Goal: Check status: Check status

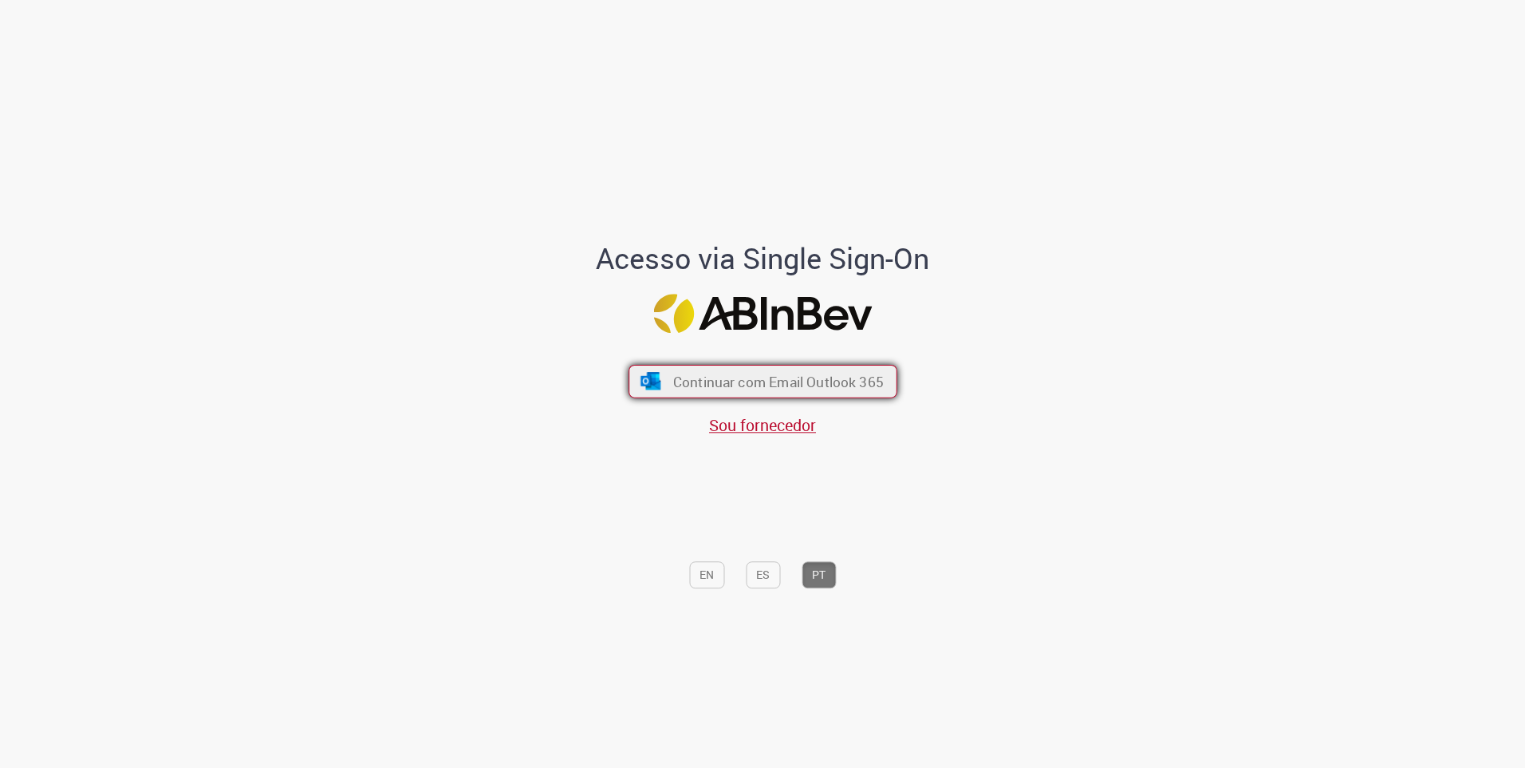
click at [696, 368] on button "Continuar com Email Outlook 365" at bounding box center [763, 382] width 269 height 34
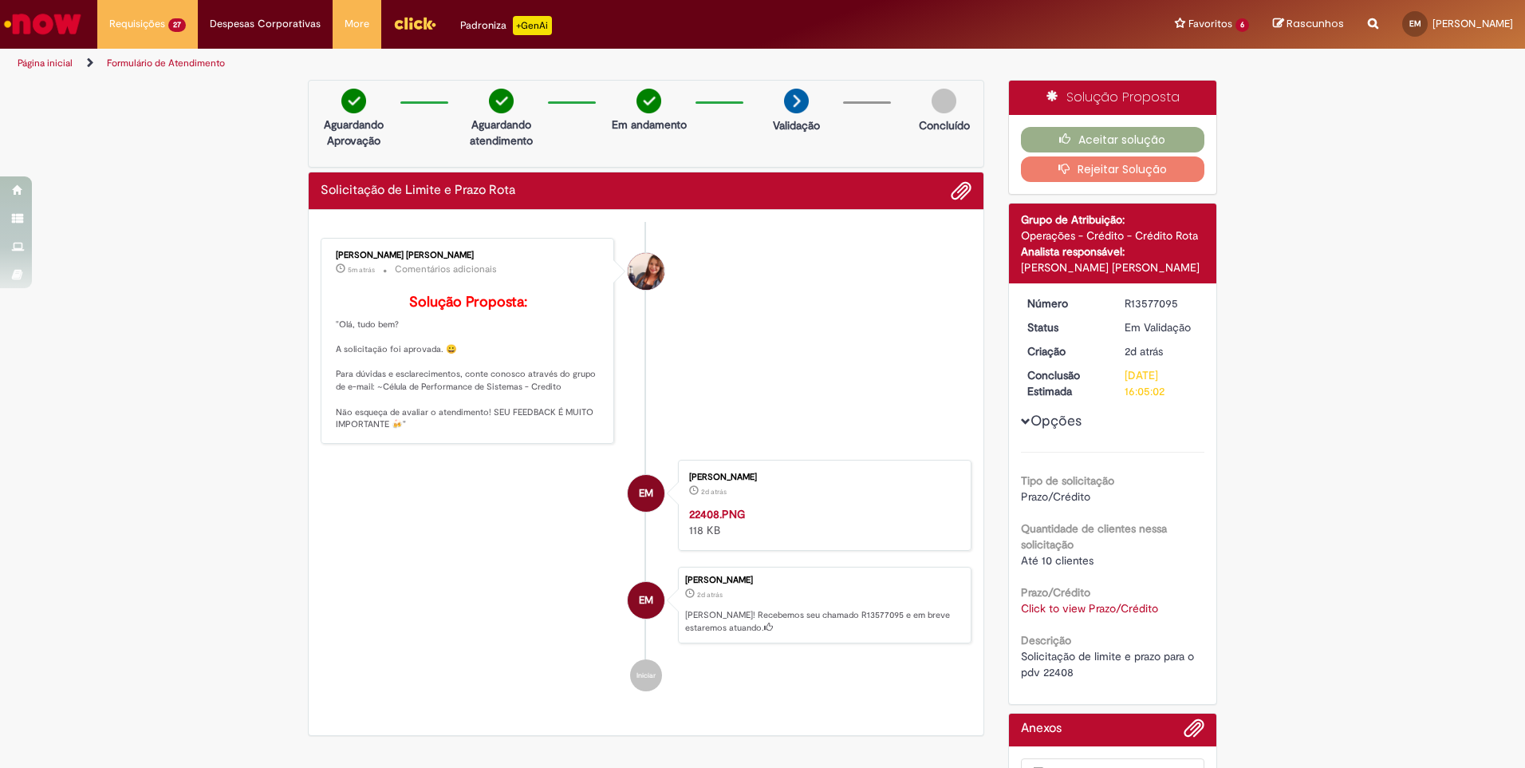
click at [1074, 615] on div "Click to view Prazo/Crédito Click to view Prazo/Crédito" at bounding box center [1113, 608] width 184 height 16
click at [1071, 610] on link "Click to view Prazo/Crédito" at bounding box center [1089, 608] width 137 height 14
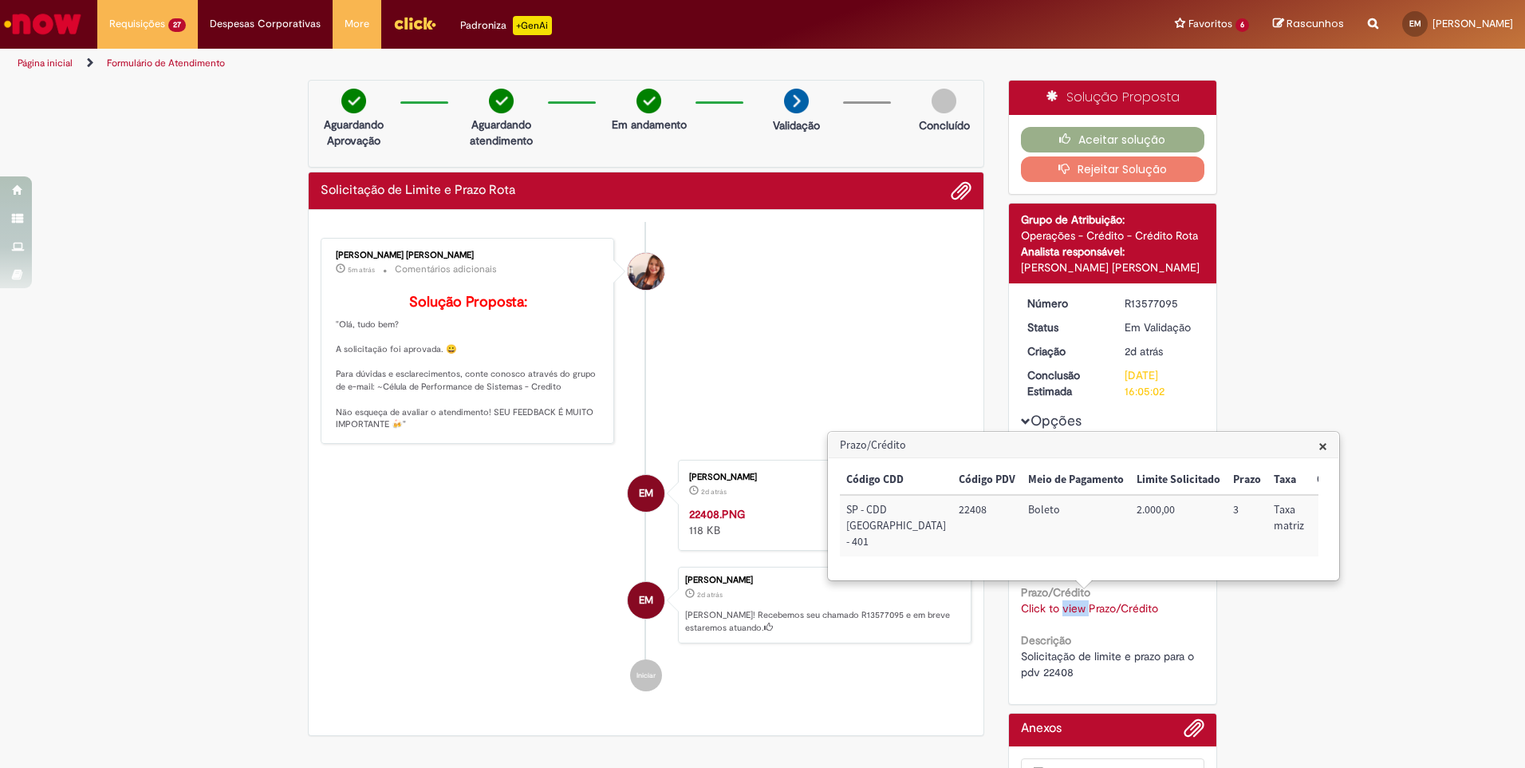
click at [1324, 444] on span "×" at bounding box center [1323, 446] width 9 height 22
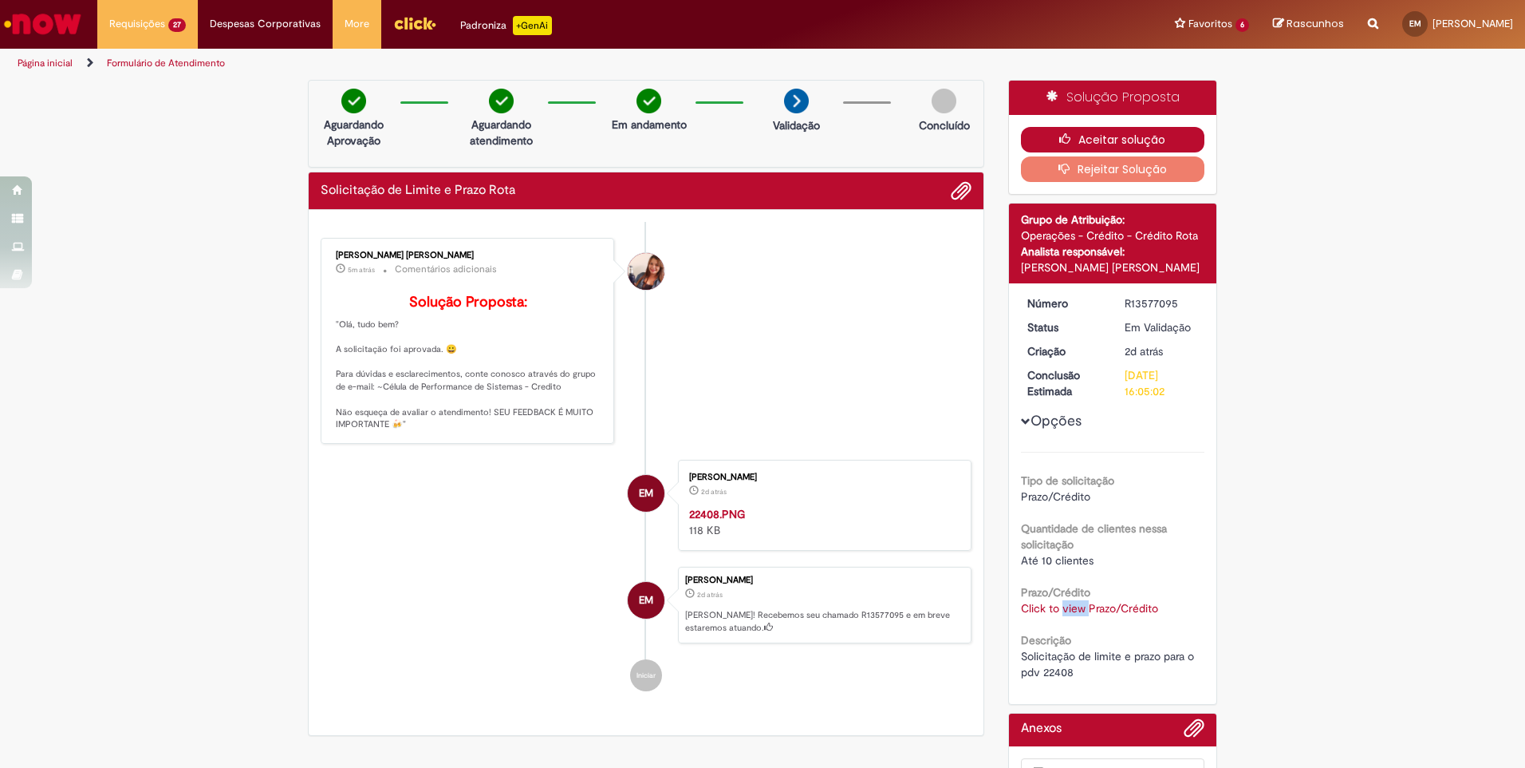
click at [1063, 136] on icon "button" at bounding box center [1069, 138] width 19 height 11
